Goal: Task Accomplishment & Management: Manage account settings

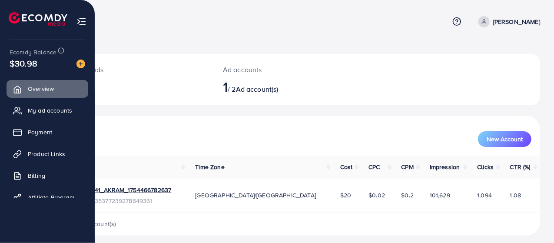
click at [78, 24] on img at bounding box center [82, 22] width 10 height 10
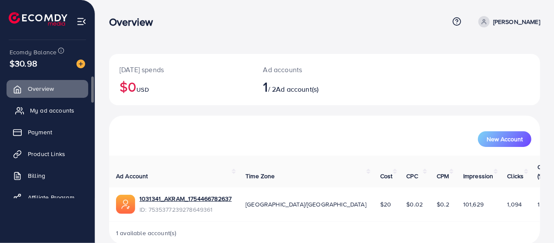
click at [38, 109] on span "My ad accounts" at bounding box center [52, 110] width 44 height 9
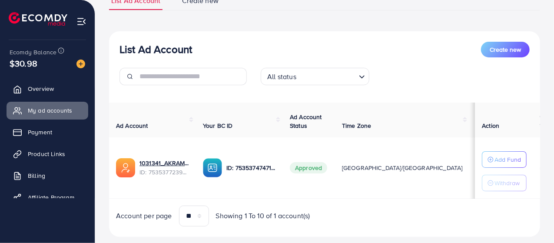
scroll to position [74, 0]
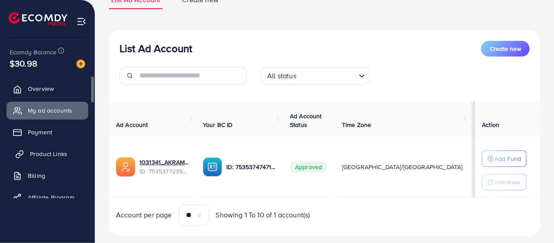
click at [41, 150] on span "Product Links" at bounding box center [48, 154] width 37 height 9
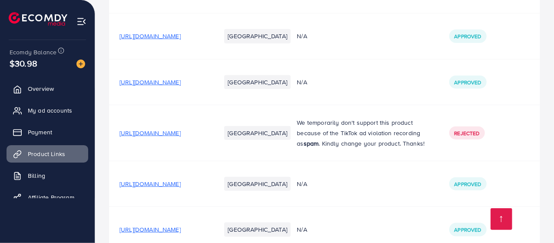
scroll to position [475, 0]
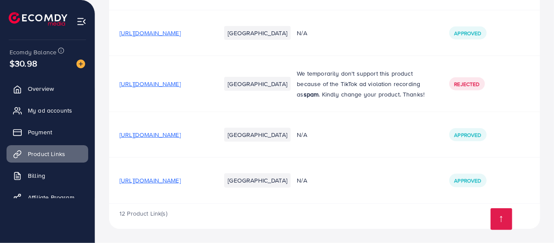
click at [285, 182] on li "[GEOGRAPHIC_DATA]" at bounding box center [257, 180] width 67 height 14
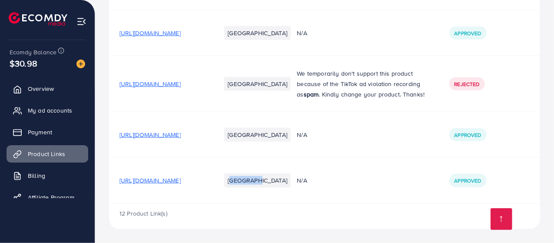
click at [285, 182] on li "[GEOGRAPHIC_DATA]" at bounding box center [257, 180] width 67 height 14
drag, startPoint x: 279, startPoint y: 180, endPoint x: 310, endPoint y: 180, distance: 30.9
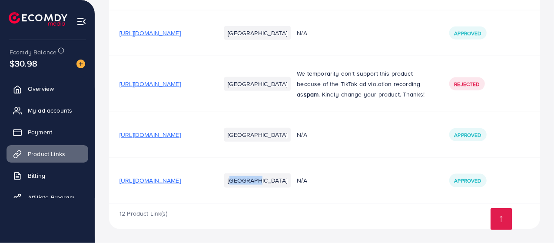
click at [276, 180] on div "[GEOGRAPHIC_DATA]" at bounding box center [248, 180] width 55 height 21
click at [283, 180] on li "[GEOGRAPHIC_DATA]" at bounding box center [257, 180] width 67 height 14
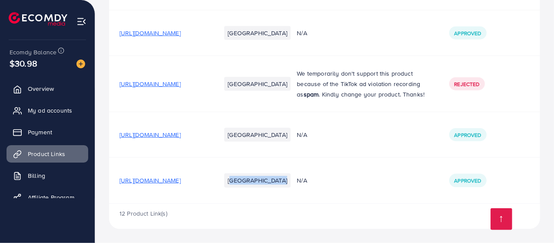
click at [283, 180] on li "[GEOGRAPHIC_DATA]" at bounding box center [257, 180] width 67 height 14
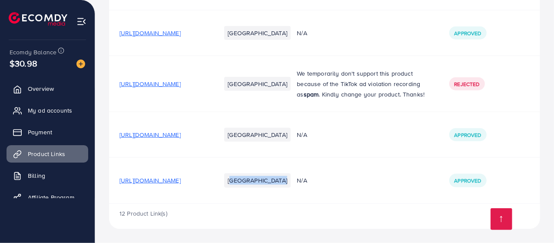
click at [283, 180] on li "[GEOGRAPHIC_DATA]" at bounding box center [257, 180] width 67 height 14
click at [307, 182] on span "N/A" at bounding box center [302, 180] width 10 height 9
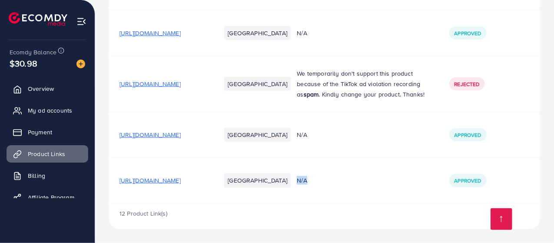
click at [307, 182] on span "N/A" at bounding box center [302, 180] width 10 height 9
click at [477, 181] on span "Approved" at bounding box center [468, 180] width 27 height 7
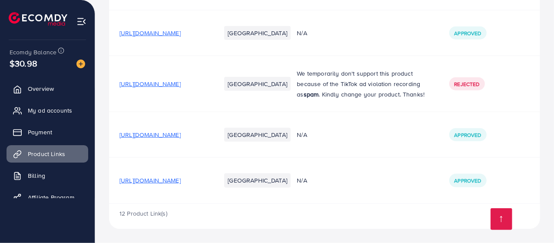
click at [477, 181] on span "Approved" at bounding box center [468, 180] width 27 height 7
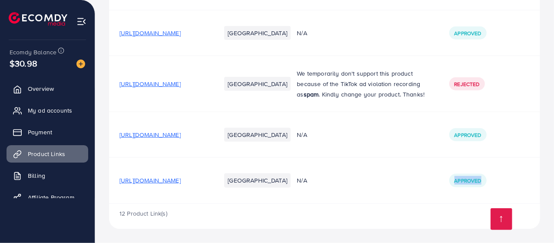
click at [477, 181] on span "Approved" at bounding box center [468, 180] width 27 height 7
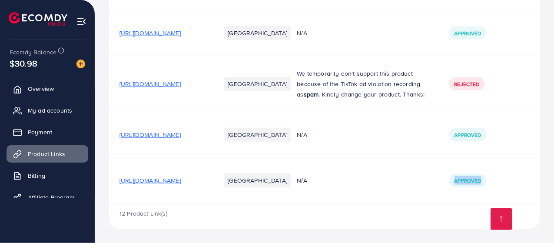
click at [477, 181] on span "Approved" at bounding box center [468, 180] width 27 height 7
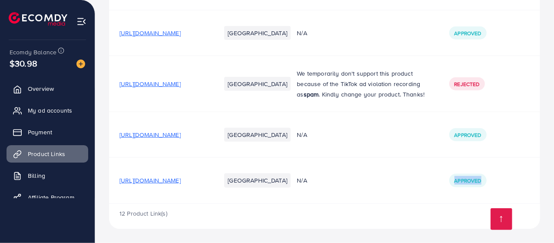
click at [477, 181] on span "Approved" at bounding box center [468, 180] width 27 height 7
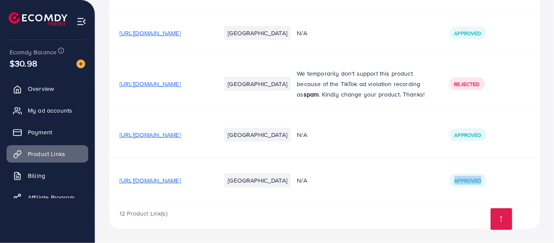
click at [477, 181] on span "Approved" at bounding box center [468, 180] width 27 height 7
click at [439, 182] on td "N/A" at bounding box center [362, 181] width 152 height 46
click at [482, 135] on span "Approved" at bounding box center [468, 134] width 27 height 7
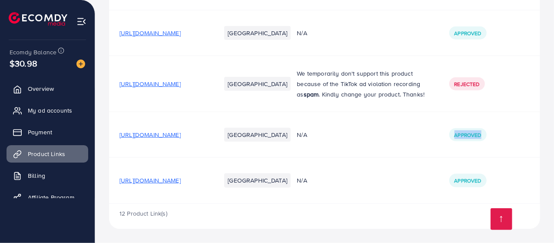
click at [482, 135] on span "Approved" at bounding box center [468, 134] width 27 height 7
click at [307, 138] on span "N/A" at bounding box center [302, 134] width 10 height 9
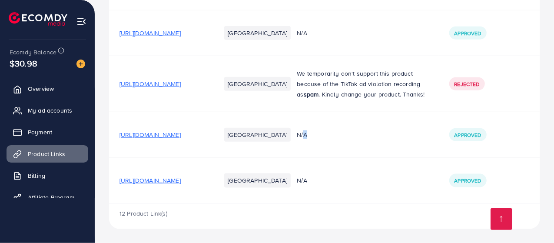
click at [307, 138] on span "N/A" at bounding box center [302, 134] width 10 height 9
click at [349, 146] on td "N/A" at bounding box center [362, 135] width 152 height 46
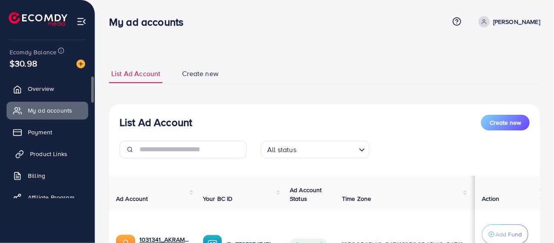
click at [37, 151] on span "Product Links" at bounding box center [48, 154] width 37 height 9
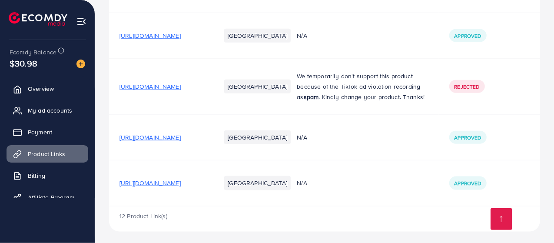
scroll to position [475, 0]
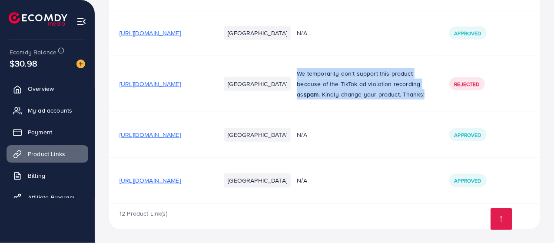
drag, startPoint x: 333, startPoint y: 64, endPoint x: 381, endPoint y: 95, distance: 56.8
click at [381, 95] on p "We temporarily don't support this product because of the TikTok ad violation re…" at bounding box center [362, 83] width 131 height 31
click at [369, 90] on p "We temporarily don't support this product because of the TikTok ad violation re…" at bounding box center [362, 83] width 131 height 31
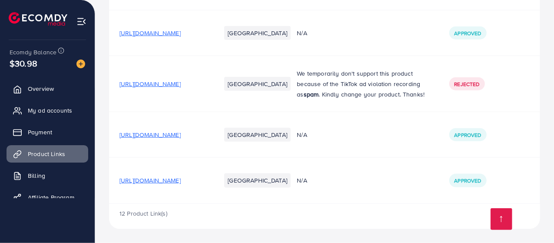
click at [334, 68] on p "We temporarily don't support this product because of the TikTok ad violation re…" at bounding box center [362, 83] width 131 height 31
click at [366, 93] on p "We temporarily don't support this product because of the TikTok ad violation re…" at bounding box center [362, 83] width 131 height 31
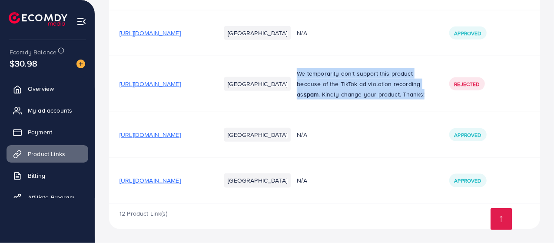
drag, startPoint x: 334, startPoint y: 65, endPoint x: 385, endPoint y: 96, distance: 59.3
click at [385, 96] on p "We temporarily don't support this product because of the TikTok ad violation re…" at bounding box center [362, 83] width 131 height 31
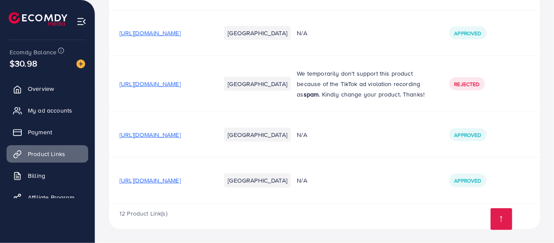
click at [334, 68] on p "We temporarily don't support this product because of the TikTok ad violation re…" at bounding box center [362, 83] width 131 height 31
click at [379, 95] on p "We temporarily don't support this product because of the TikTok ad violation re…" at bounding box center [362, 83] width 131 height 31
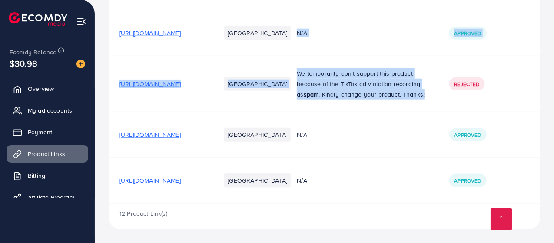
drag, startPoint x: 379, startPoint y: 95, endPoint x: 330, endPoint y: 39, distance: 74.5
click at [330, 39] on td "N/A" at bounding box center [362, 33] width 152 height 46
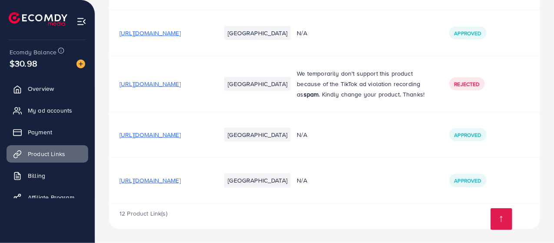
click at [181, 132] on span "[URL][DOMAIN_NAME]" at bounding box center [150, 134] width 61 height 9
click at [176, 182] on span "[URL][DOMAIN_NAME]" at bounding box center [150, 180] width 61 height 9
